Goal: Information Seeking & Learning: Learn about a topic

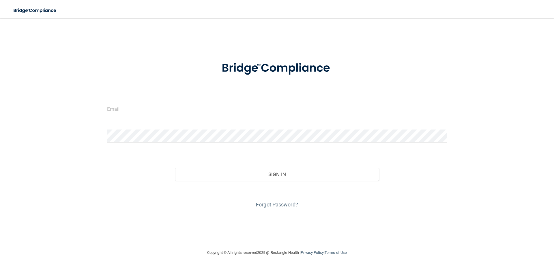
click at [119, 110] on input "email" at bounding box center [277, 108] width 340 height 13
type input "[EMAIL_ADDRESS][DOMAIN_NAME]"
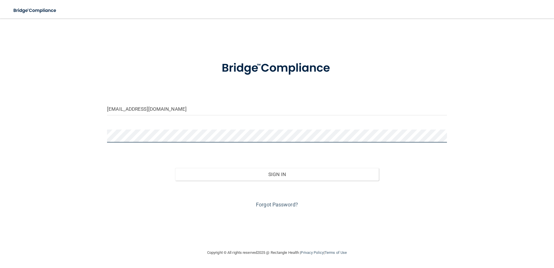
click at [175, 168] on button "Sign In" at bounding box center [277, 174] width 204 height 13
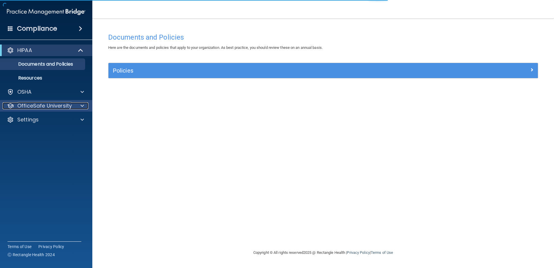
click at [59, 106] on p "OfficeSafe University" at bounding box center [44, 105] width 55 height 7
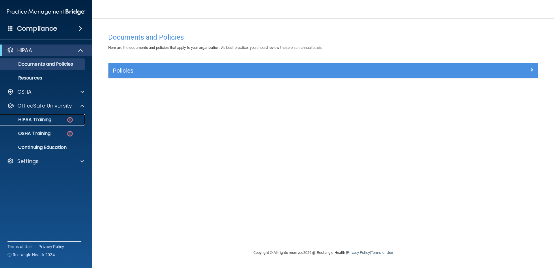
click at [70, 115] on link "HIPAA Training" at bounding box center [39, 120] width 91 height 12
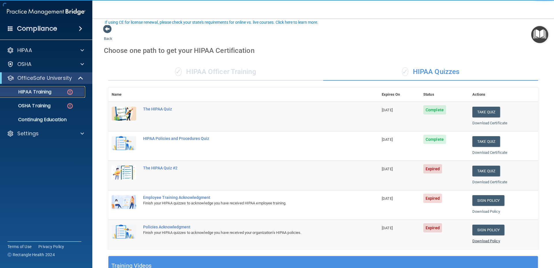
scroll to position [78, 0]
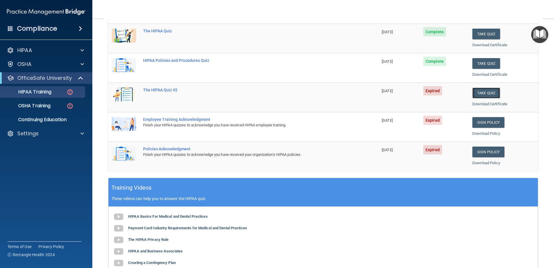
click at [476, 92] on button "Take Quiz" at bounding box center [486, 92] width 28 height 11
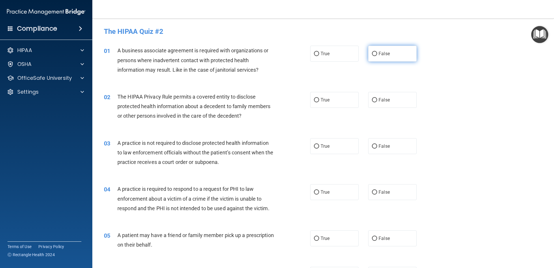
click at [372, 55] on input "False" at bounding box center [374, 54] width 5 height 4
radio input "true"
drag, startPoint x: 316, startPoint y: 99, endPoint x: 375, endPoint y: 128, distance: 65.7
click at [316, 99] on input "True" at bounding box center [316, 100] width 5 height 4
radio input "true"
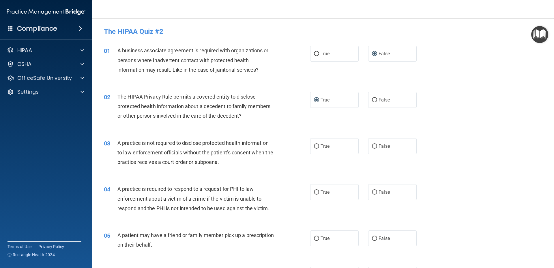
drag, startPoint x: 376, startPoint y: 146, endPoint x: 362, endPoint y: 165, distance: 23.6
click at [375, 147] on label "False" at bounding box center [392, 146] width 48 height 16
click at [372, 145] on input "False" at bounding box center [374, 146] width 5 height 4
radio input "true"
drag, startPoint x: 310, startPoint y: 193, endPoint x: 312, endPoint y: 191, distance: 3.1
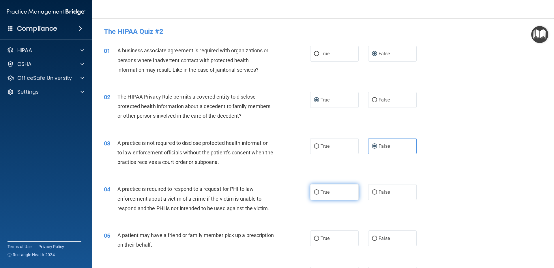
click at [311, 192] on label "True" at bounding box center [334, 192] width 48 height 16
click at [316, 191] on input "True" at bounding box center [316, 192] width 5 height 4
radio input "true"
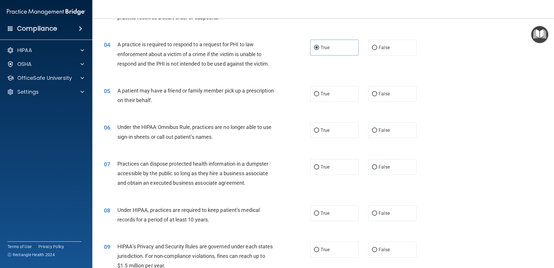
scroll to position [156, 0]
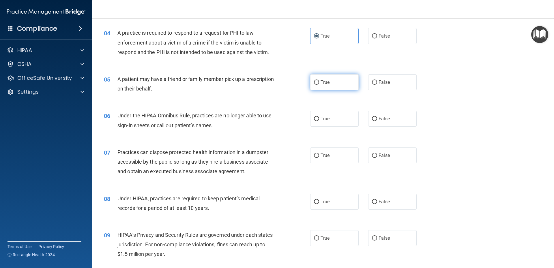
click at [315, 83] on input "True" at bounding box center [316, 82] width 5 height 4
radio input "true"
click at [371, 122] on label "False" at bounding box center [392, 119] width 48 height 16
click at [372, 121] on input "False" at bounding box center [374, 119] width 5 height 4
radio input "true"
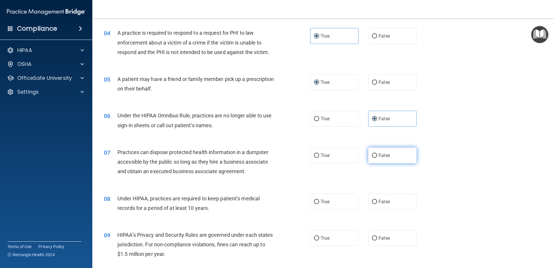
click at [372, 156] on input "False" at bounding box center [374, 155] width 5 height 4
radio input "true"
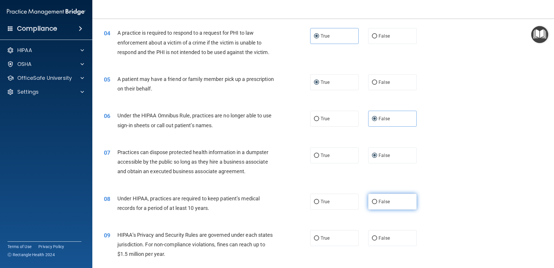
click at [374, 201] on input "False" at bounding box center [374, 201] width 5 height 4
radio input "true"
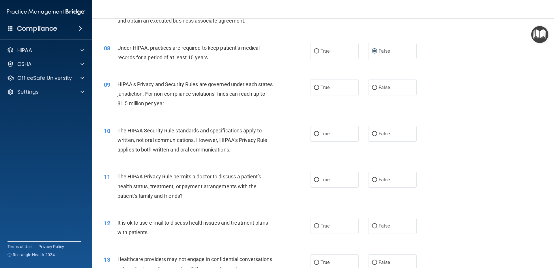
scroll to position [312, 0]
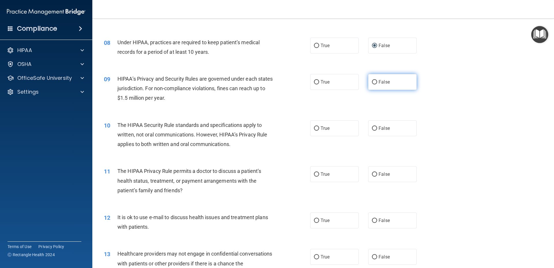
click at [375, 80] on label "False" at bounding box center [392, 82] width 48 height 16
click at [375, 80] on input "False" at bounding box center [374, 82] width 5 height 4
radio input "true"
click at [316, 130] on input "True" at bounding box center [316, 128] width 5 height 4
radio input "true"
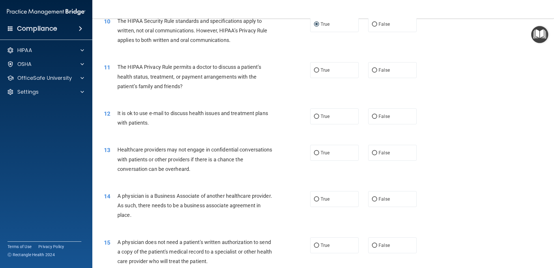
scroll to position [442, 0]
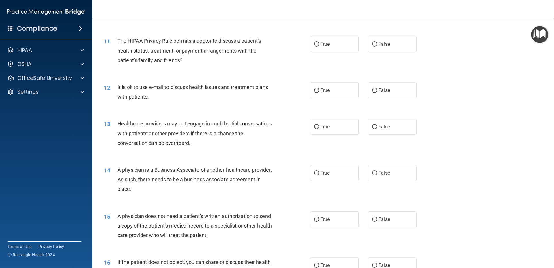
drag, startPoint x: 317, startPoint y: 90, endPoint x: 317, endPoint y: 112, distance: 21.6
click at [315, 125] on input "True" at bounding box center [316, 127] width 5 height 4
radio input "true"
drag, startPoint x: 313, startPoint y: 94, endPoint x: 337, endPoint y: 134, distance: 47.0
click at [313, 95] on label "True" at bounding box center [334, 90] width 48 height 16
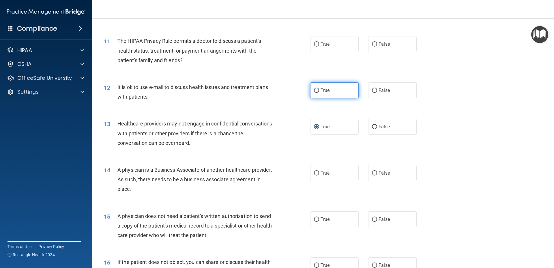
click at [317, 92] on input "True" at bounding box center [316, 90] width 5 height 4
radio input "true"
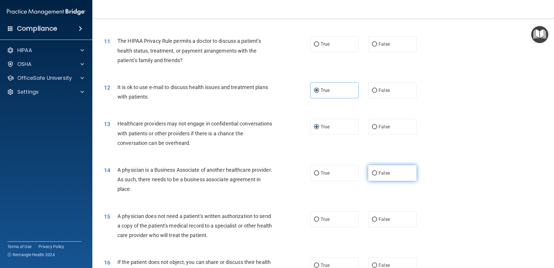
drag, startPoint x: 369, startPoint y: 170, endPoint x: 363, endPoint y: 163, distance: 8.8
click at [369, 170] on label "False" at bounding box center [392, 173] width 48 height 16
click at [372, 171] on input "False" at bounding box center [374, 173] width 5 height 4
radio input "true"
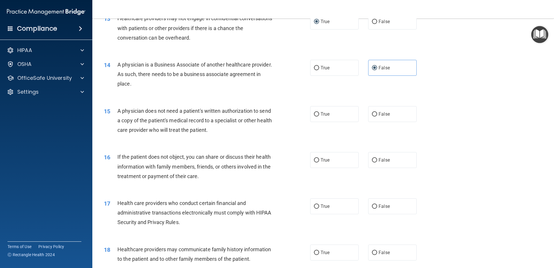
scroll to position [545, 0]
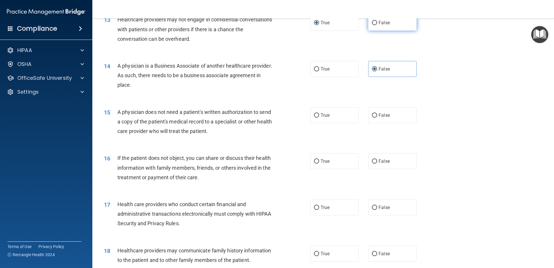
click at [372, 23] on input "False" at bounding box center [374, 23] width 5 height 4
radio input "true"
radio input "false"
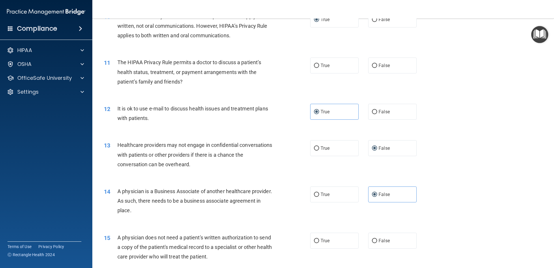
scroll to position [416, 0]
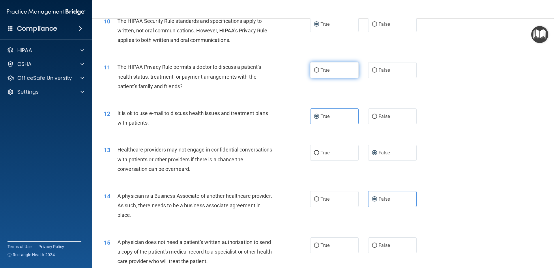
click at [314, 68] on input "True" at bounding box center [316, 70] width 5 height 4
radio input "true"
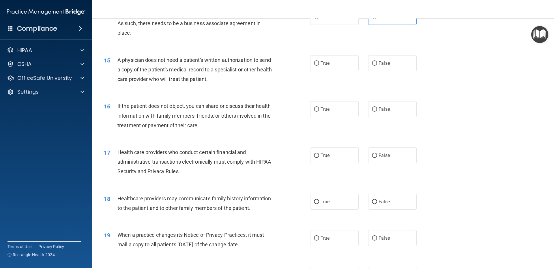
scroll to position [623, 0]
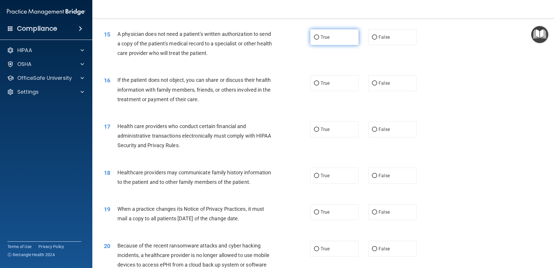
click at [314, 37] on input "True" at bounding box center [316, 37] width 5 height 4
radio input "true"
drag, startPoint x: 312, startPoint y: 83, endPoint x: 315, endPoint y: 93, distance: 11.1
click at [314, 83] on input "True" at bounding box center [316, 83] width 5 height 4
radio input "true"
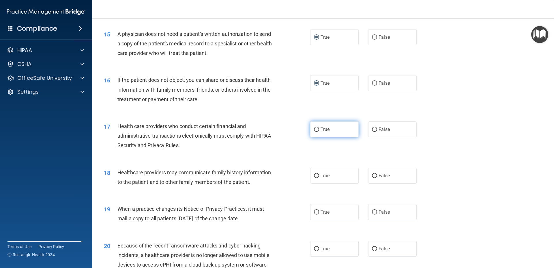
click at [314, 128] on input "True" at bounding box center [316, 129] width 5 height 4
radio input "true"
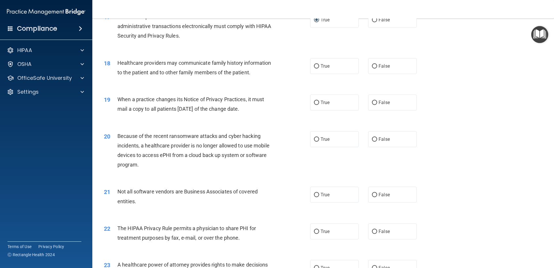
scroll to position [753, 0]
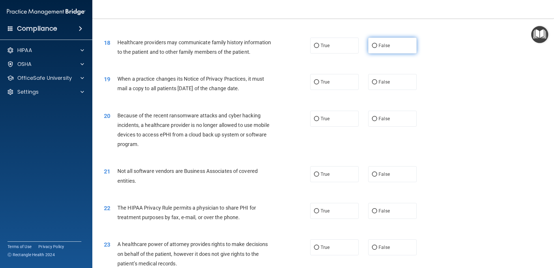
click at [372, 44] on input "False" at bounding box center [374, 46] width 5 height 4
radio input "true"
drag, startPoint x: 367, startPoint y: 86, endPoint x: 369, endPoint y: 83, distance: 3.9
click at [368, 85] on label "False" at bounding box center [392, 82] width 48 height 16
click at [372, 83] on input "False" at bounding box center [374, 82] width 5 height 4
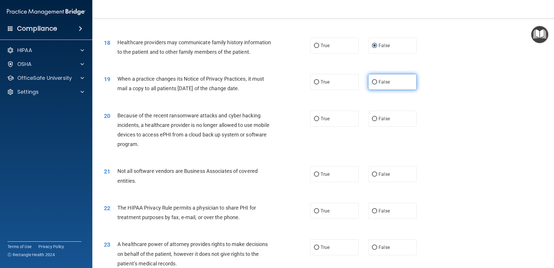
radio input "true"
drag, startPoint x: 371, startPoint y: 125, endPoint x: 372, endPoint y: 119, distance: 6.3
click at [372, 119] on input "False" at bounding box center [374, 119] width 5 height 4
radio input "true"
click at [315, 175] on input "True" at bounding box center [316, 174] width 5 height 4
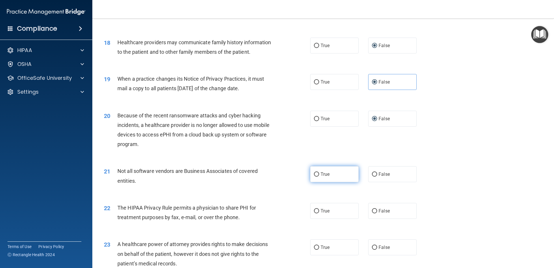
radio input "true"
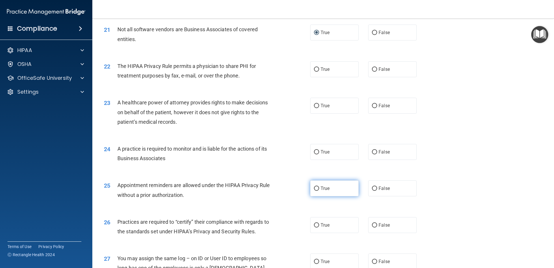
scroll to position [883, 0]
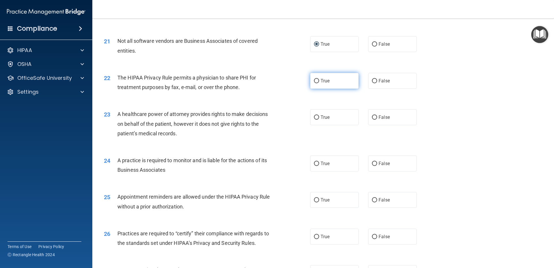
click at [321, 83] on span "True" at bounding box center [325, 80] width 9 height 5
click at [319, 83] on input "True" at bounding box center [316, 81] width 5 height 4
radio input "true"
drag, startPoint x: 374, startPoint y: 116, endPoint x: 369, endPoint y: 145, distance: 30.2
drag, startPoint x: 371, startPoint y: 161, endPoint x: 365, endPoint y: 134, distance: 27.5
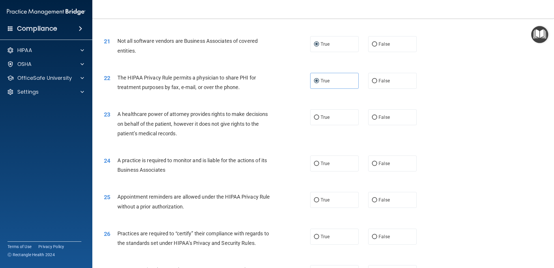
drag, startPoint x: 371, startPoint y: 114, endPoint x: 368, endPoint y: 149, distance: 34.5
click at [373, 161] on label "False" at bounding box center [392, 163] width 48 height 16
click at [373, 161] on input "False" at bounding box center [374, 163] width 5 height 4
radio input "true"
drag, startPoint x: 371, startPoint y: 118, endPoint x: 372, endPoint y: 132, distance: 14.2
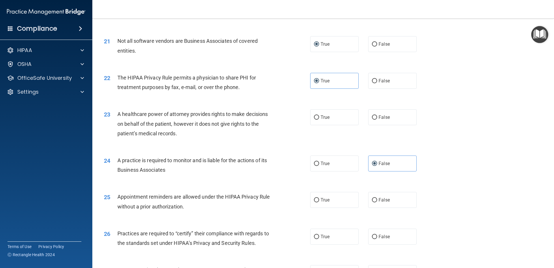
click at [372, 118] on input "False" at bounding box center [374, 117] width 5 height 4
radio input "true"
click at [315, 203] on label "True" at bounding box center [334, 200] width 48 height 16
click at [315, 202] on input "True" at bounding box center [316, 200] width 5 height 4
radio input "true"
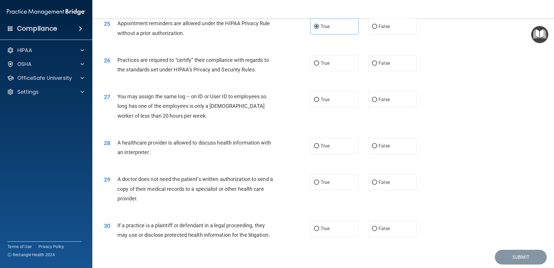
scroll to position [1065, 0]
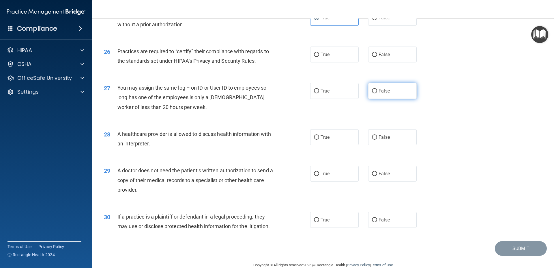
drag, startPoint x: 373, startPoint y: 58, endPoint x: 377, endPoint y: 87, distance: 29.1
click at [373, 60] on label "False" at bounding box center [392, 54] width 48 height 16
drag, startPoint x: 370, startPoint y: 55, endPoint x: 365, endPoint y: 89, distance: 34.1
click at [372, 55] on input "False" at bounding box center [374, 55] width 5 height 4
radio input "true"
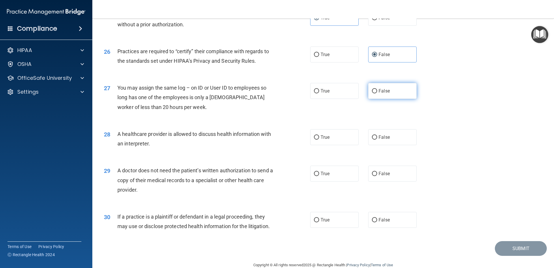
click at [372, 91] on input "False" at bounding box center [374, 91] width 5 height 4
radio input "true"
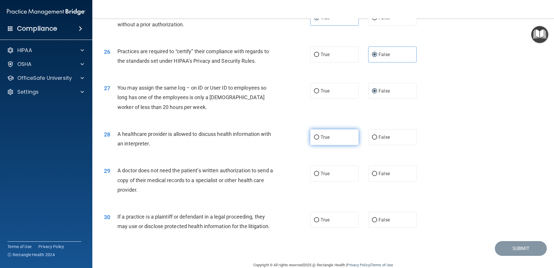
drag, startPoint x: 315, startPoint y: 139, endPoint x: 315, endPoint y: 143, distance: 4.4
click at [315, 139] on input "True" at bounding box center [316, 137] width 5 height 4
radio input "true"
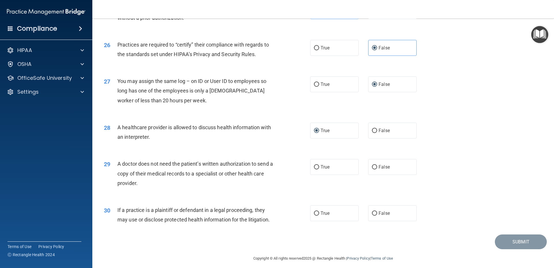
scroll to position [1076, 0]
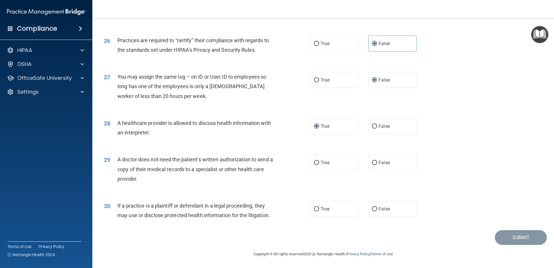
drag, startPoint x: 315, startPoint y: 161, endPoint x: 320, endPoint y: 190, distance: 29.5
click at [315, 161] on input "True" at bounding box center [316, 162] width 5 height 4
radio input "true"
click at [314, 211] on input "True" at bounding box center [316, 209] width 5 height 4
radio input "true"
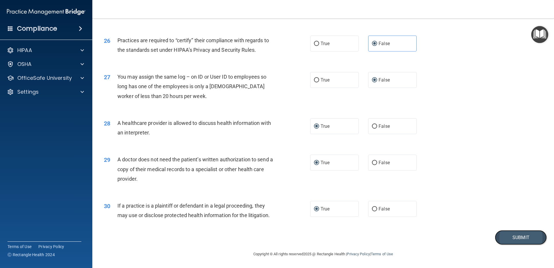
click at [496, 236] on button "Submit" at bounding box center [521, 237] width 52 height 15
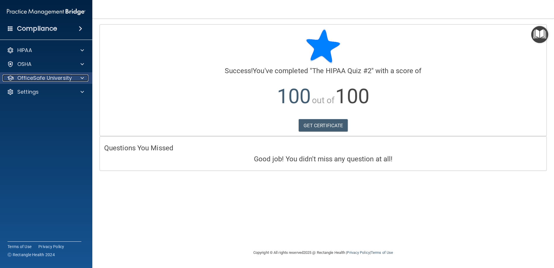
click at [34, 79] on p "OfficeSafe University" at bounding box center [44, 77] width 55 height 7
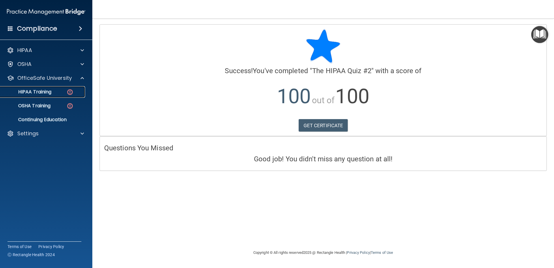
click at [44, 90] on p "HIPAA Training" at bounding box center [28, 92] width 48 height 6
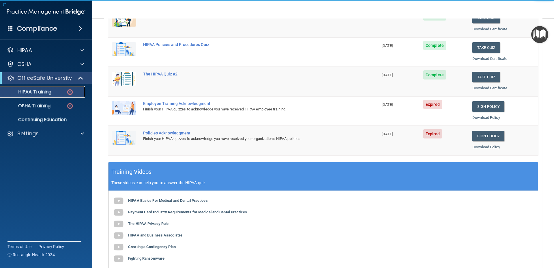
scroll to position [104, 0]
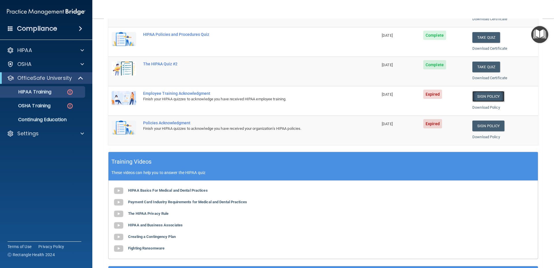
click at [483, 96] on link "Sign Policy" at bounding box center [488, 96] width 32 height 11
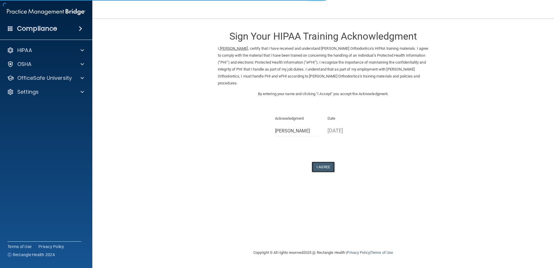
click at [325, 166] on button "I Agree" at bounding box center [323, 166] width 23 height 11
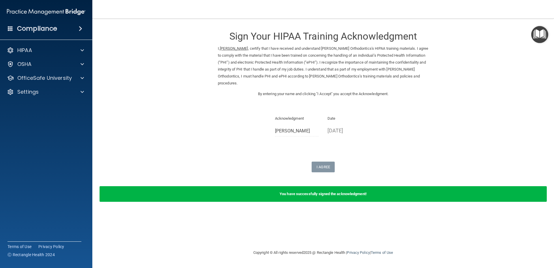
click at [535, 35] on img "Open Resource Center" at bounding box center [539, 34] width 17 height 17
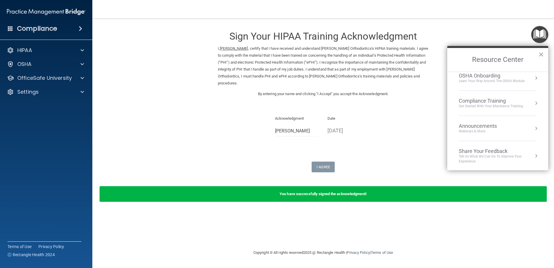
scroll to position [32, 0]
click at [539, 40] on img "Open Resource Center" at bounding box center [539, 34] width 17 height 17
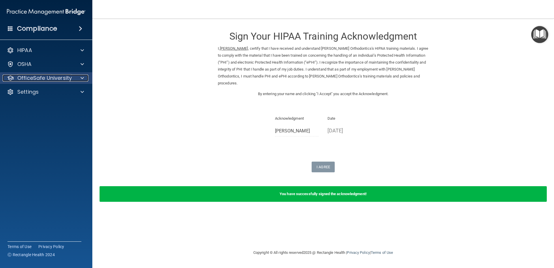
click at [55, 80] on p "OfficeSafe University" at bounding box center [44, 77] width 55 height 7
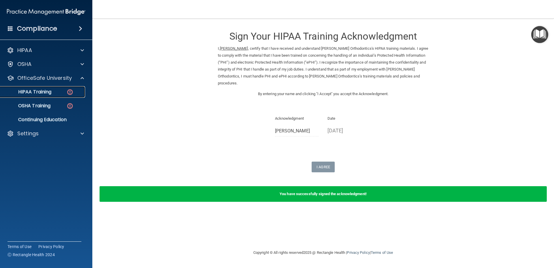
click at [65, 94] on div "HIPAA Training" at bounding box center [43, 92] width 79 height 6
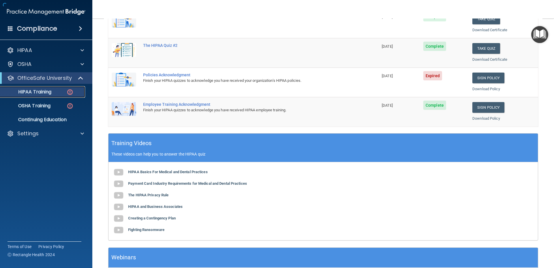
scroll to position [130, 0]
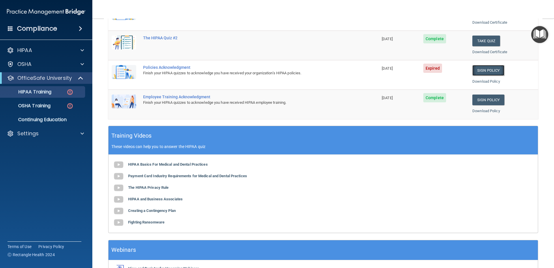
click at [482, 71] on link "Sign Policy" at bounding box center [488, 70] width 32 height 11
click at [59, 78] on p "OfficeSafe University" at bounding box center [44, 77] width 55 height 7
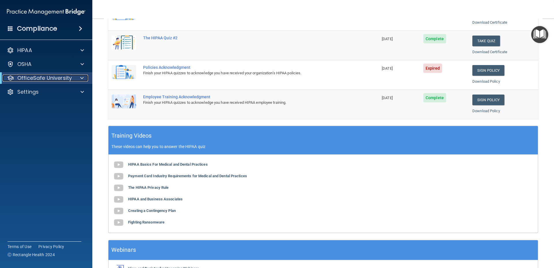
click at [63, 77] on p "OfficeSafe University" at bounding box center [44, 77] width 55 height 7
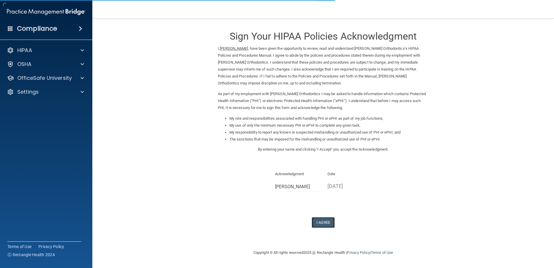
click at [326, 225] on button "I Agree" at bounding box center [323, 222] width 23 height 11
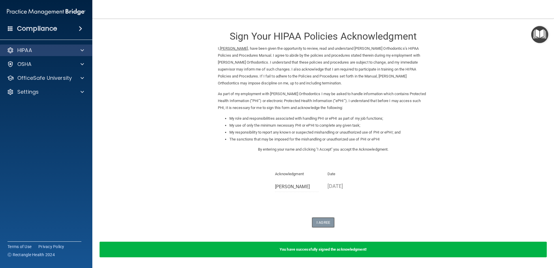
click at [59, 54] on div "HIPAA" at bounding box center [46, 50] width 93 height 12
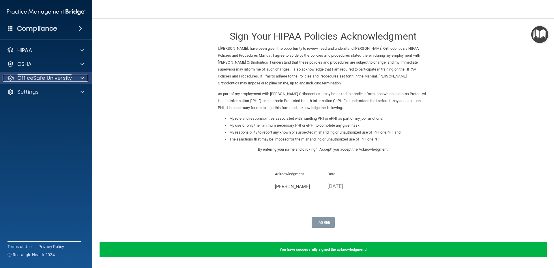
click at [68, 77] on p "OfficeSafe University" at bounding box center [44, 77] width 55 height 7
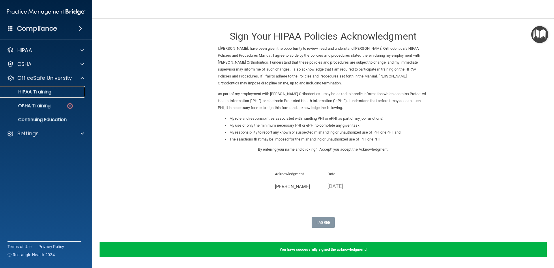
click at [65, 94] on div "HIPAA Training" at bounding box center [43, 92] width 79 height 6
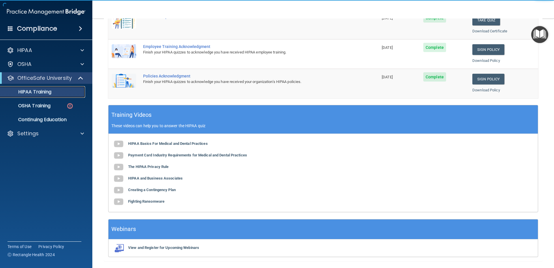
scroll to position [115, 0]
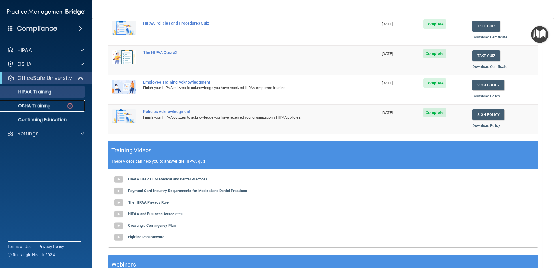
click at [34, 104] on p "OSHA Training" at bounding box center [27, 106] width 47 height 6
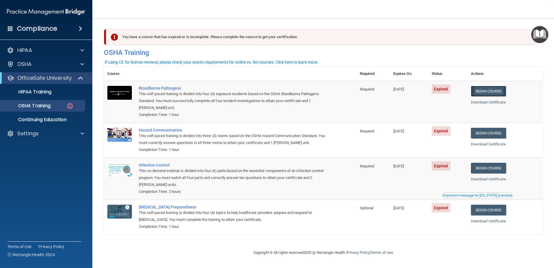
click at [483, 91] on link "Begin Course" at bounding box center [488, 91] width 35 height 11
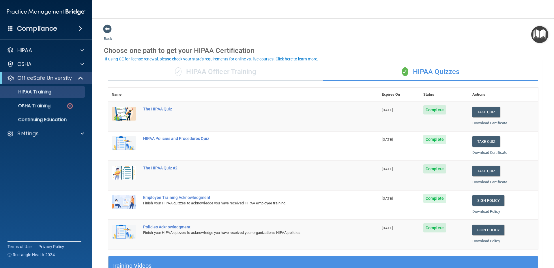
click at [225, 68] on div "✓ HIPAA Officer Training" at bounding box center [215, 71] width 215 height 17
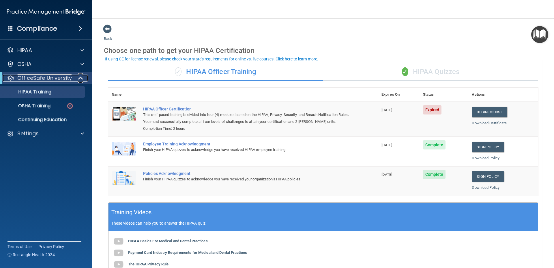
click at [80, 75] on span at bounding box center [81, 77] width 5 height 7
click at [53, 92] on div "Settings" at bounding box center [39, 91] width 72 height 7
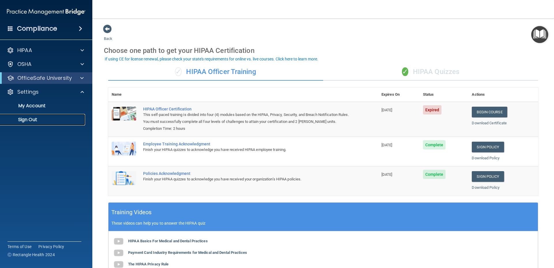
click at [38, 119] on p "Sign Out" at bounding box center [43, 120] width 79 height 6
